Goal: Navigation & Orientation: Find specific page/section

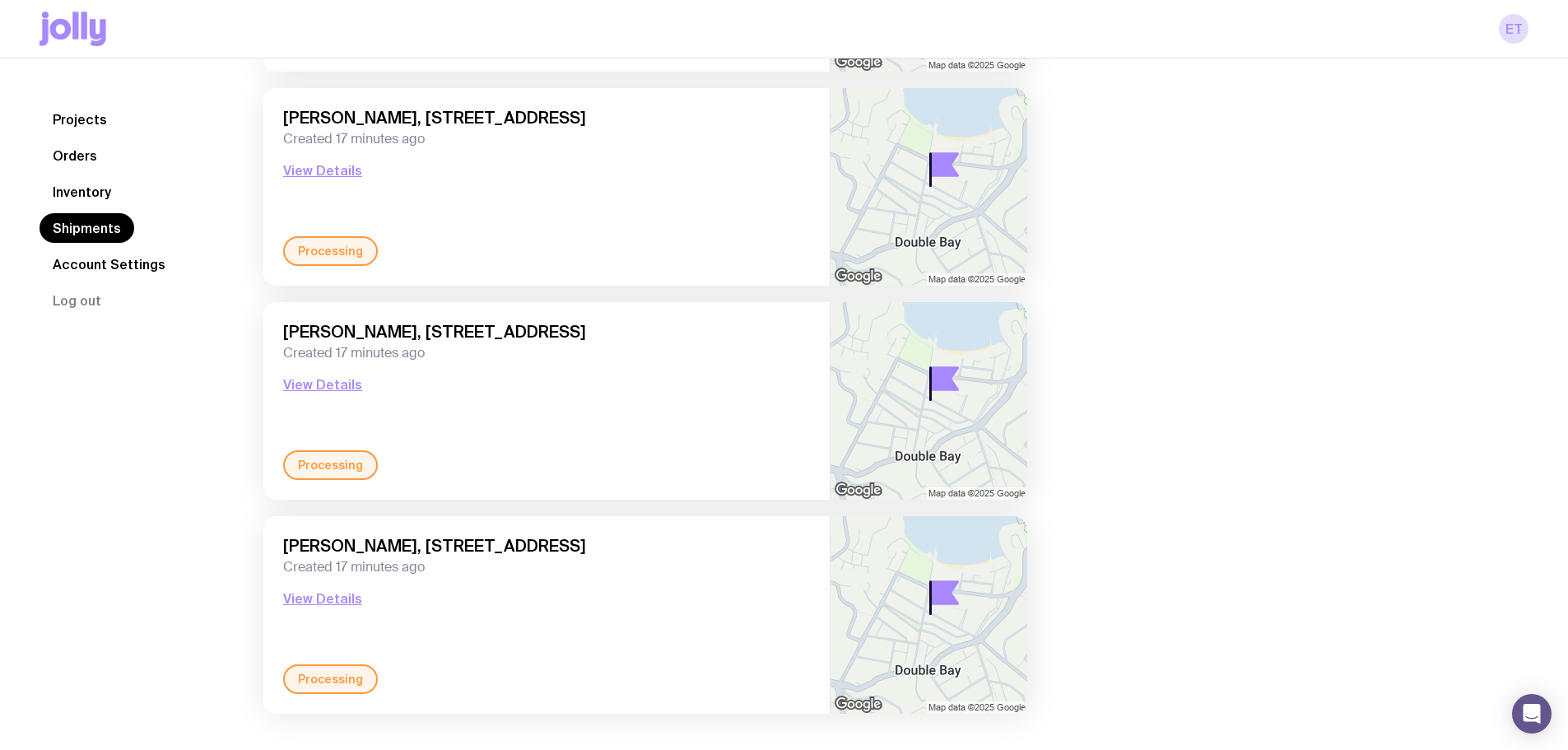
scroll to position [356, 0]
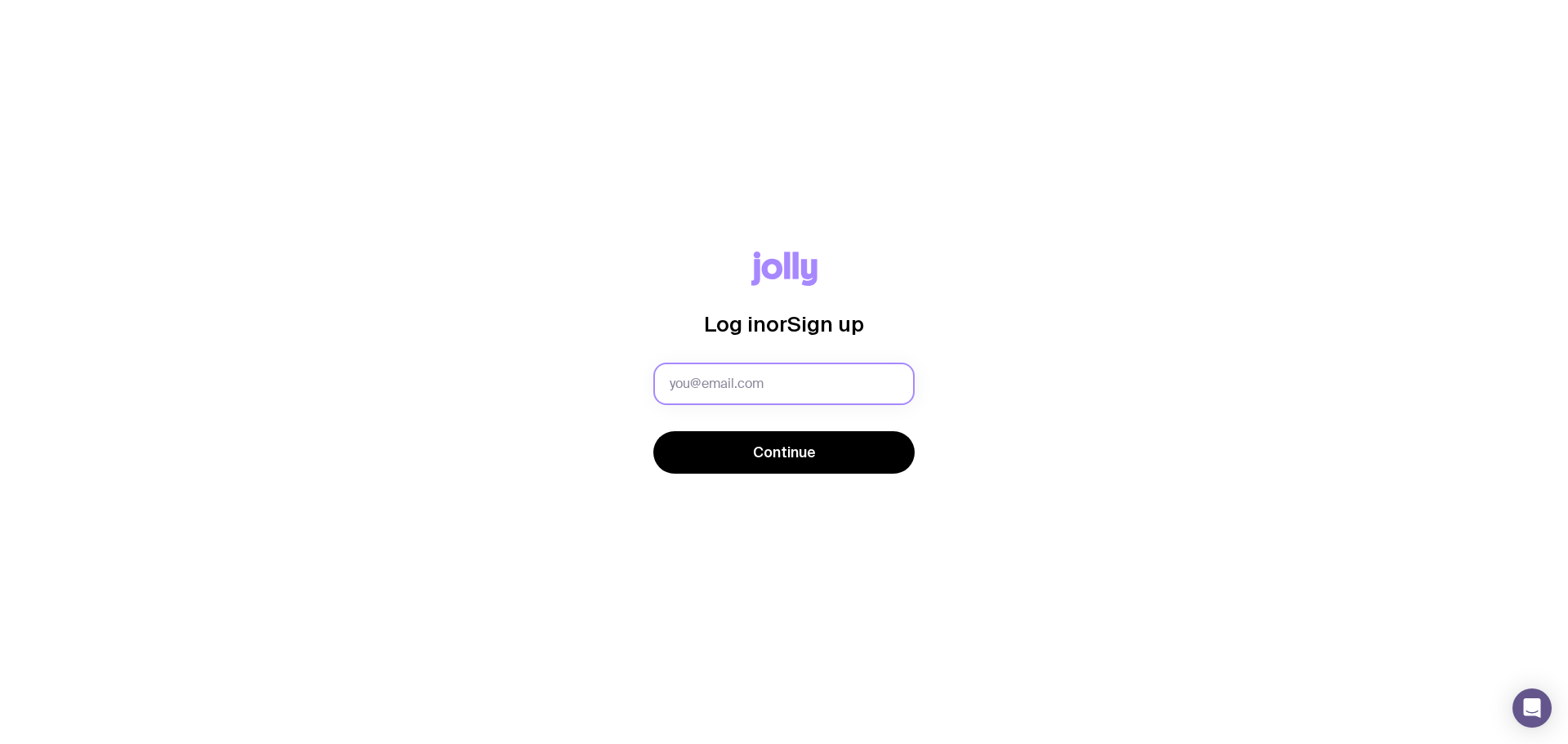
click at [744, 379] on input "text" at bounding box center [784, 383] width 261 height 42
type input "[EMAIL_ADDRESS][DOMAIN_NAME]"
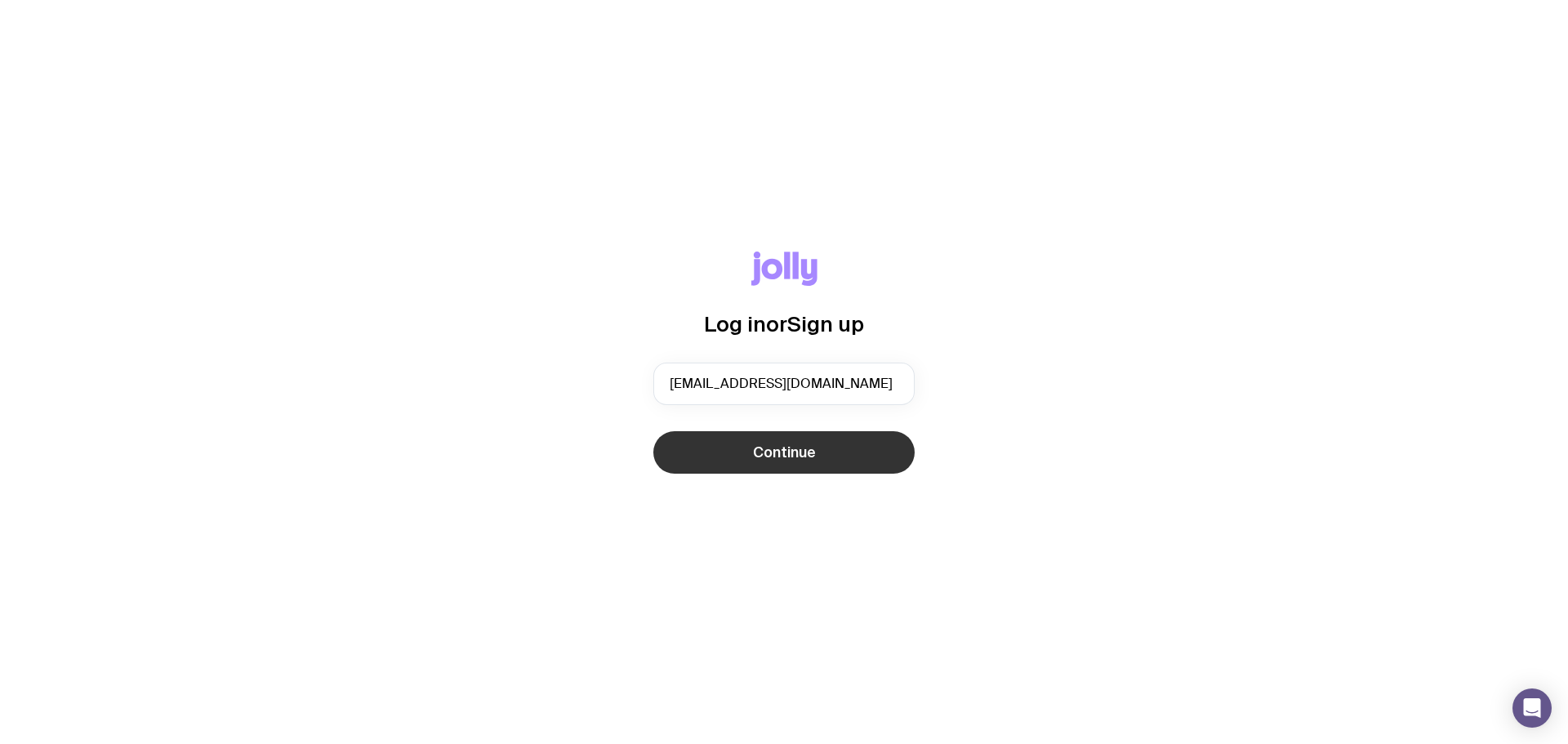
click at [752, 448] on button "Continue" at bounding box center [784, 452] width 261 height 42
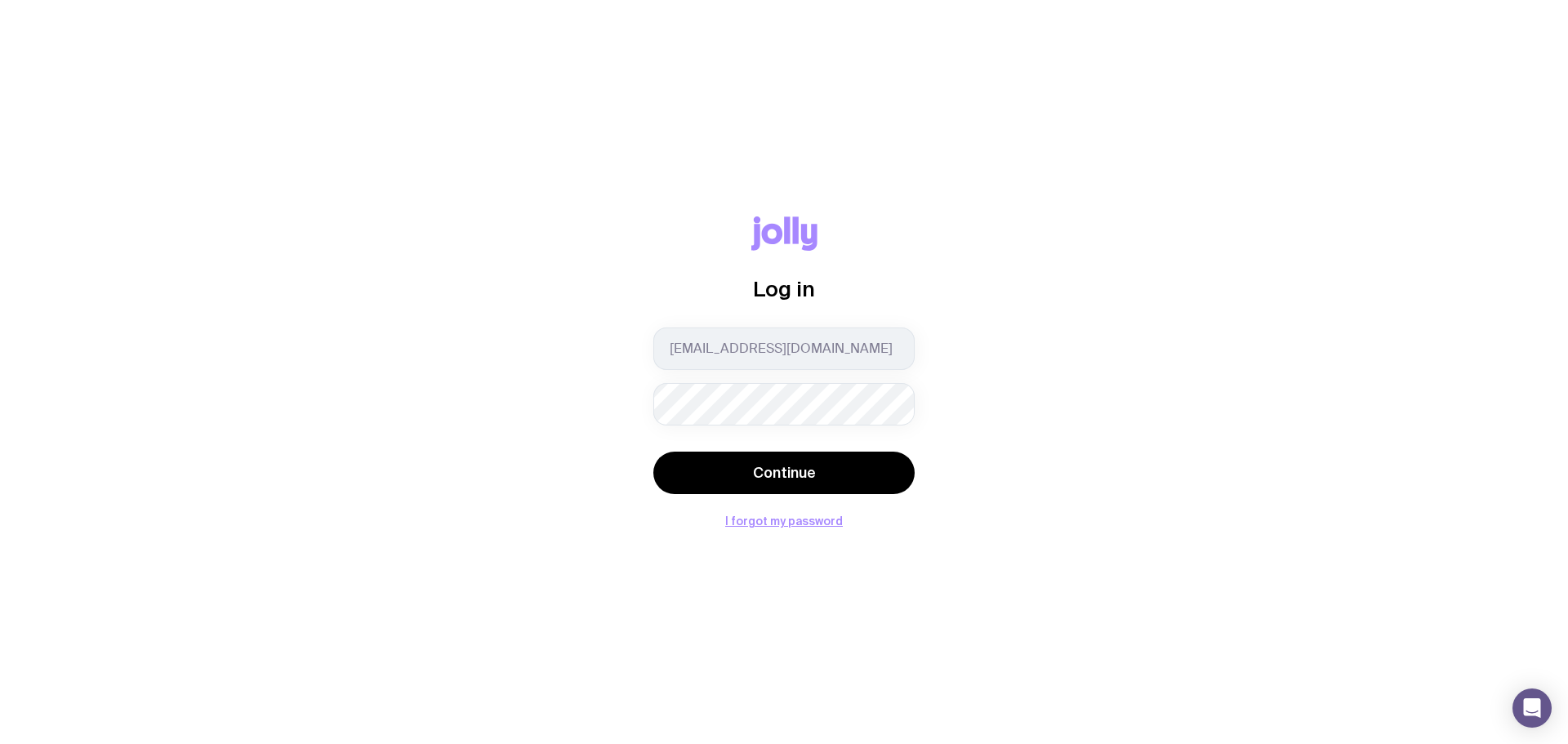
click at [653, 452] on button "Continue" at bounding box center [784, 473] width 261 height 42
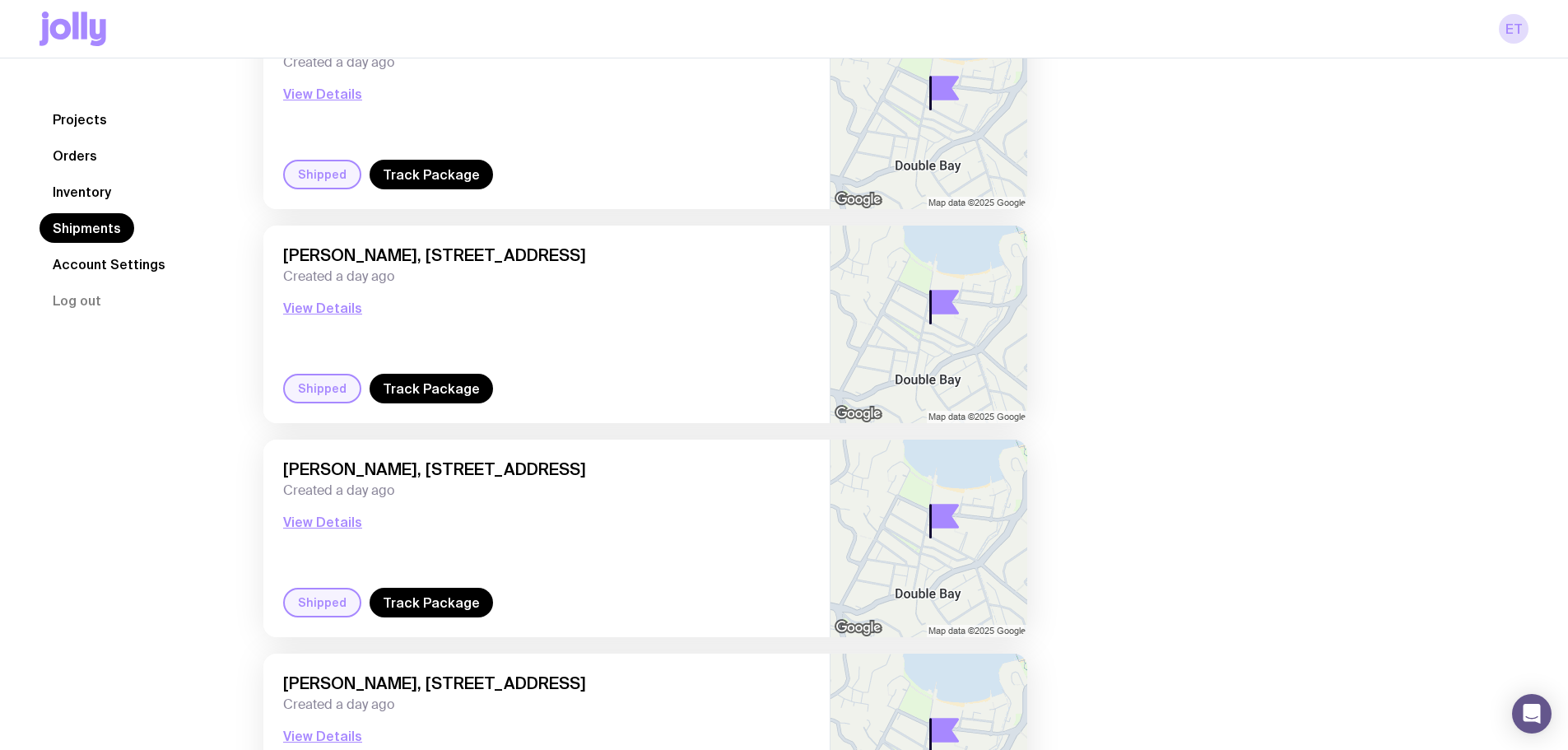
scroll to position [191, 0]
